Goal: Check status: Check status

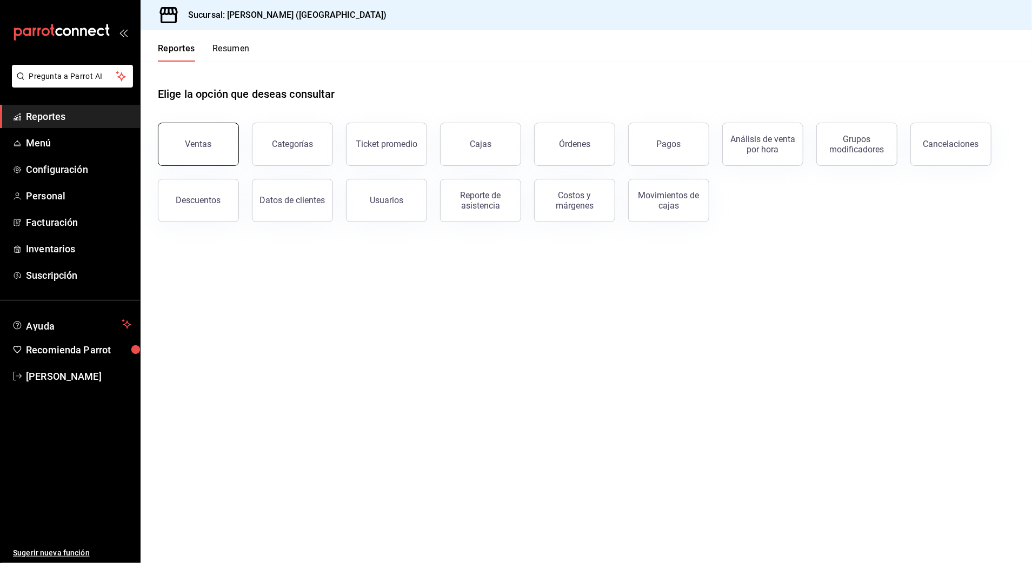
click at [213, 145] on button "Ventas" at bounding box center [198, 144] width 81 height 43
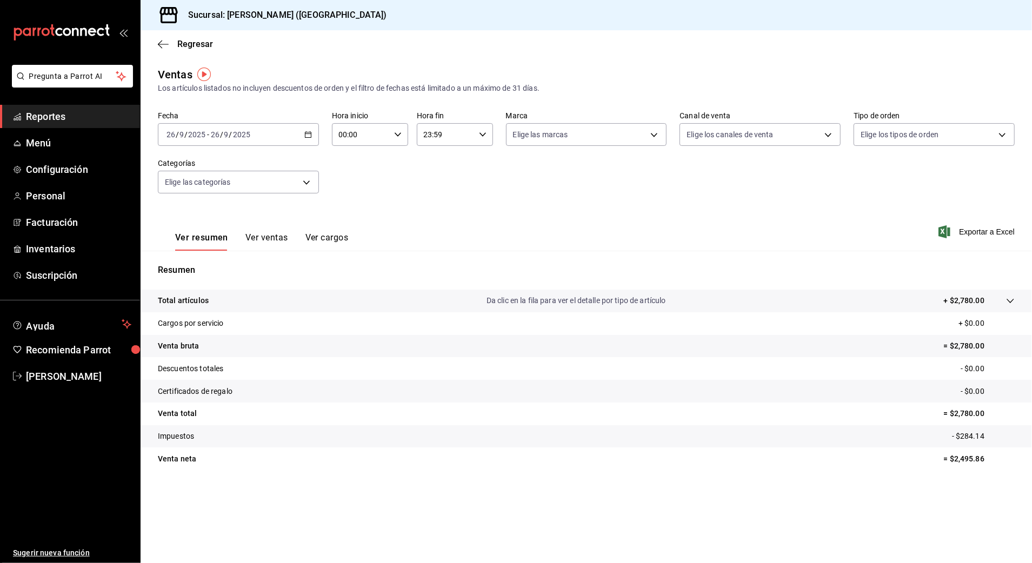
click at [292, 130] on div "[DATE] [DATE] - [DATE] [DATE]" at bounding box center [238, 134] width 161 height 23
click at [202, 267] on span "Rango de fechas" at bounding box center [209, 264] width 84 height 11
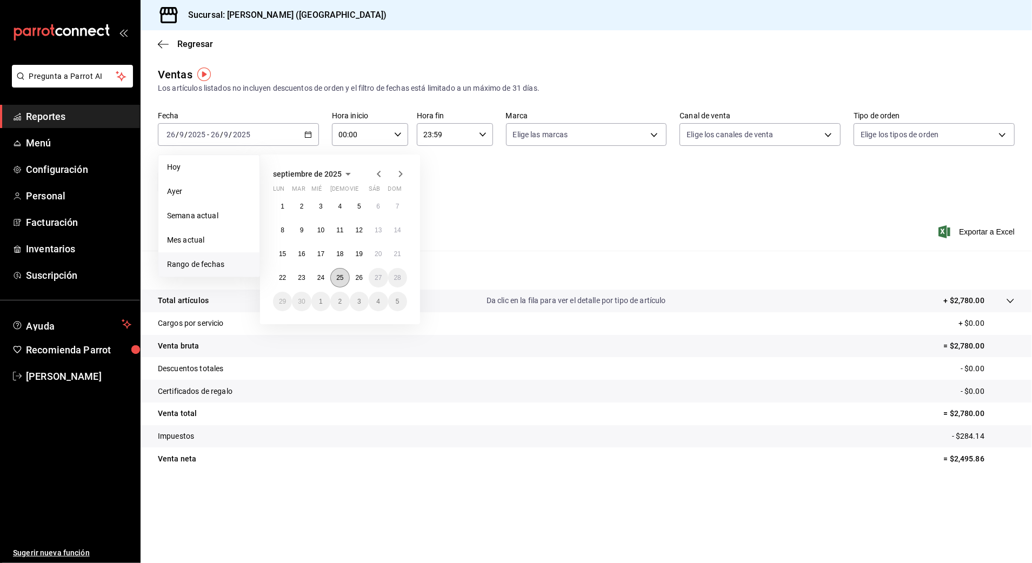
click at [341, 277] on abbr "25" at bounding box center [339, 278] width 7 height 8
click at [353, 277] on button "26" at bounding box center [359, 277] width 19 height 19
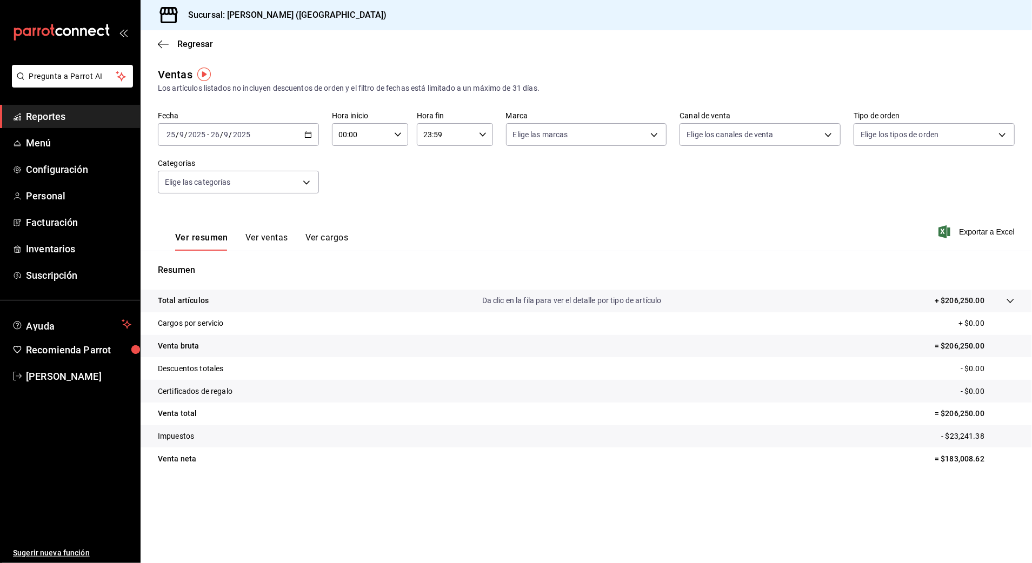
click at [364, 138] on input "00:00" at bounding box center [361, 135] width 58 height 22
click at [357, 204] on span "10" at bounding box center [351, 205] width 21 height 9
type input "10:00"
click at [441, 138] on div at bounding box center [516, 281] width 1032 height 563
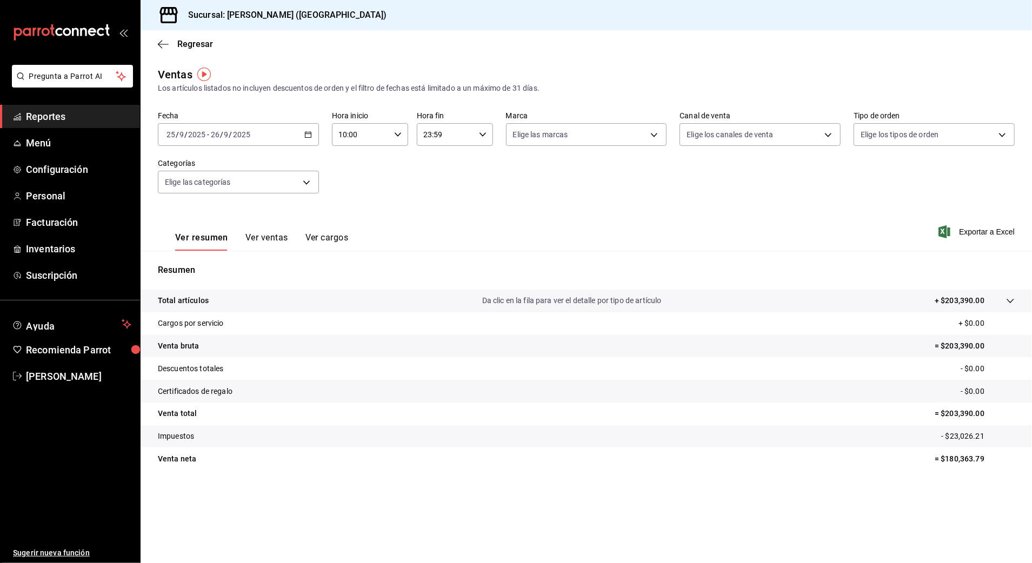
click at [441, 139] on input "23:59" at bounding box center [446, 135] width 58 height 22
click at [437, 196] on div "03" at bounding box center [436, 209] width 38 height 26
click at [438, 199] on button "03" at bounding box center [436, 209] width 34 height 22
type input "03:59"
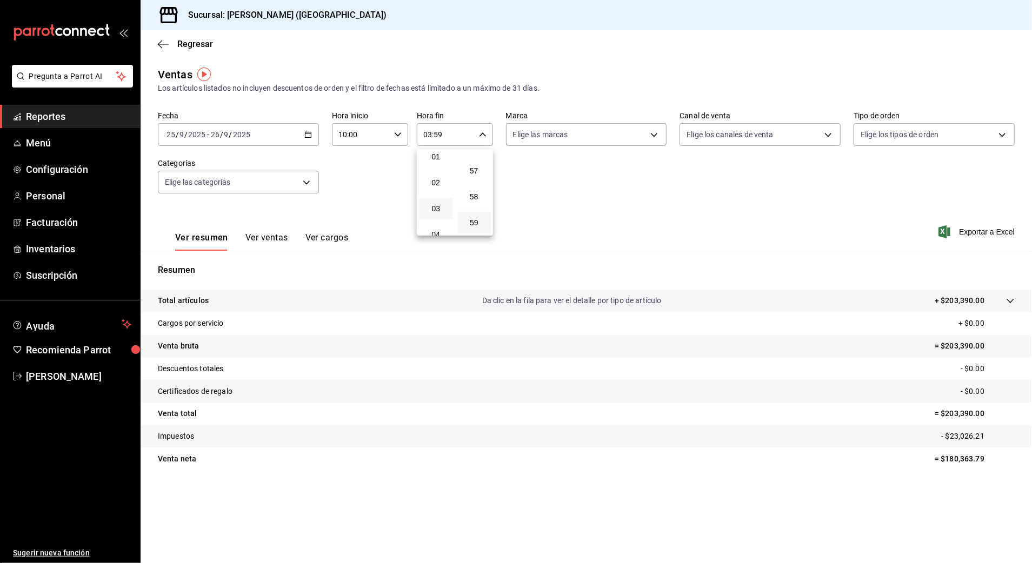
click at [767, 176] on div at bounding box center [516, 281] width 1032 height 563
